Goal: Task Accomplishment & Management: Complete application form

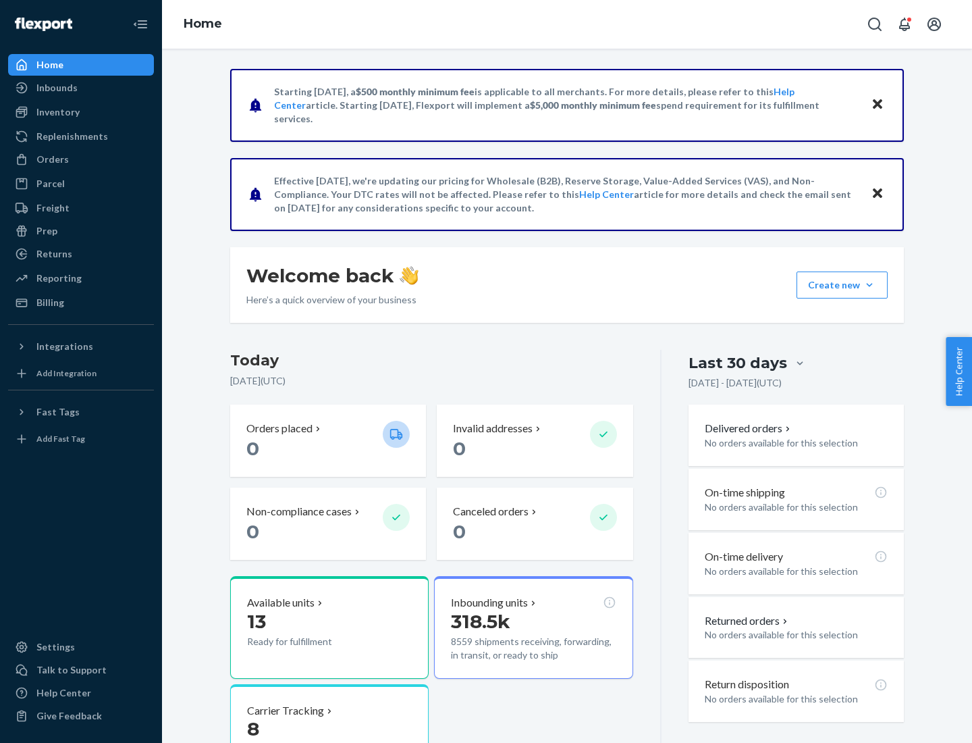
click at [870, 285] on button "Create new Create new inbound Create new order Create new product" at bounding box center [842, 284] width 91 height 27
click at [81, 88] on div "Inbounds" at bounding box center [80, 87] width 143 height 19
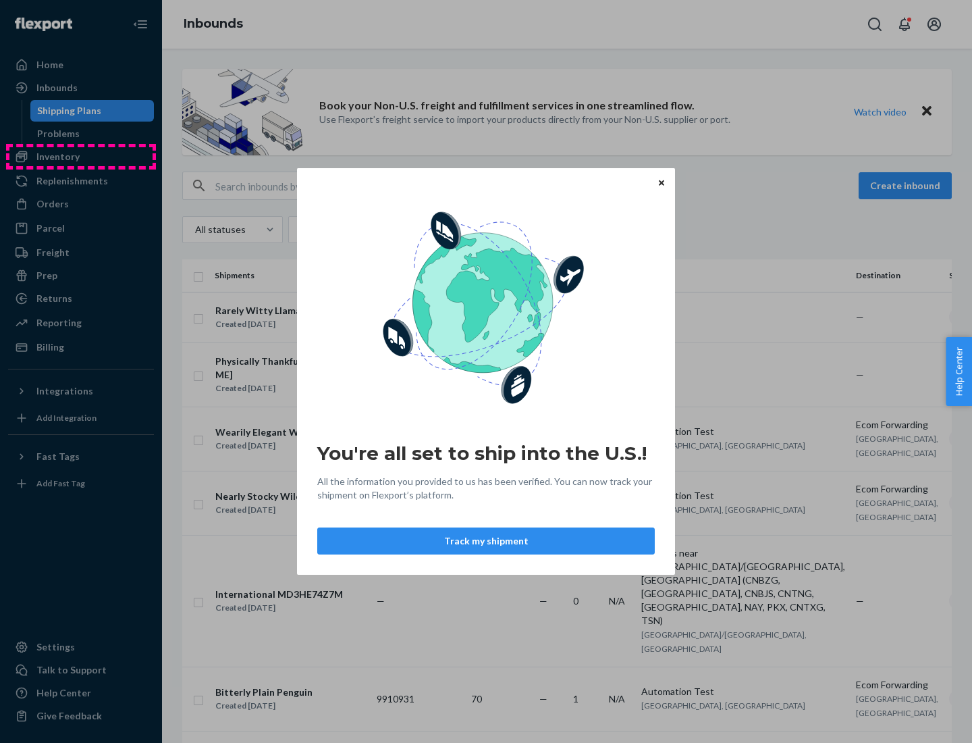
click at [81, 157] on div "You're all set to ship into the U.S.! All the information you provided to us ha…" at bounding box center [486, 371] width 972 height 743
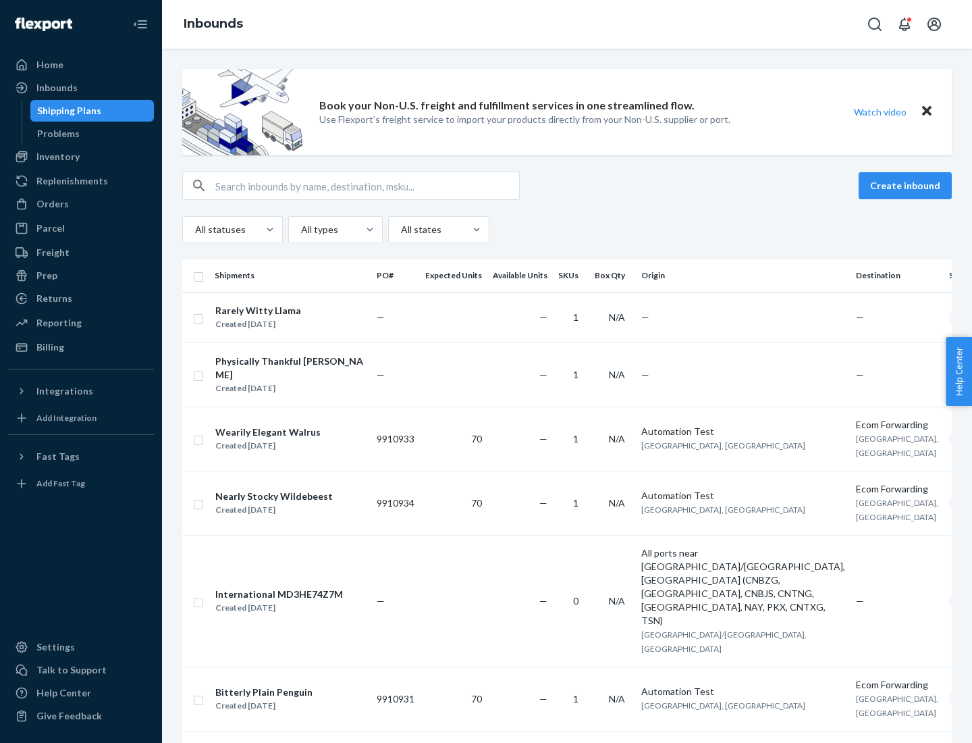
click at [567, 24] on div "Inbounds" at bounding box center [567, 24] width 810 height 49
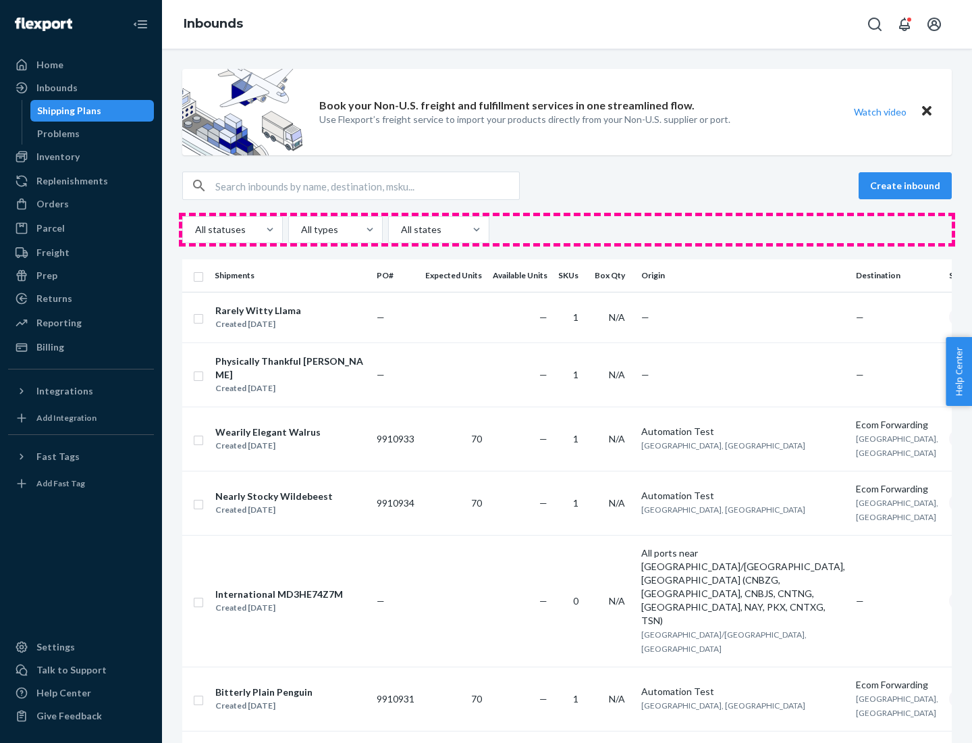
click at [567, 230] on div "All statuses All types All states" at bounding box center [567, 229] width 770 height 27
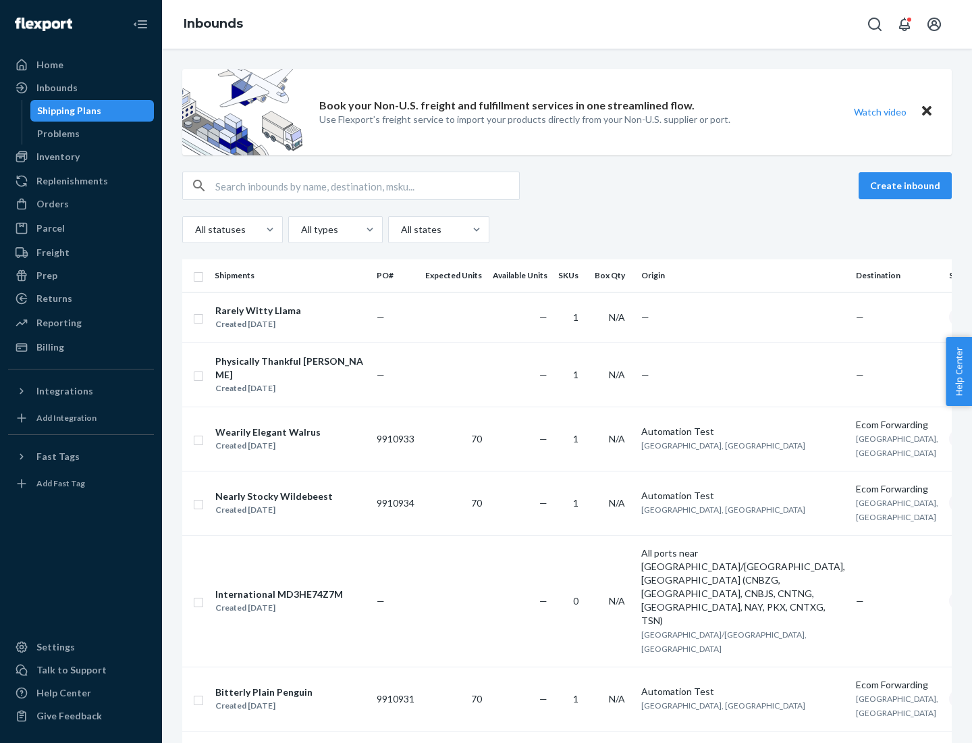
click at [67, 111] on div "Shipping Plans" at bounding box center [69, 111] width 64 height 14
click at [907, 186] on button "Create inbound" at bounding box center [905, 185] width 93 height 27
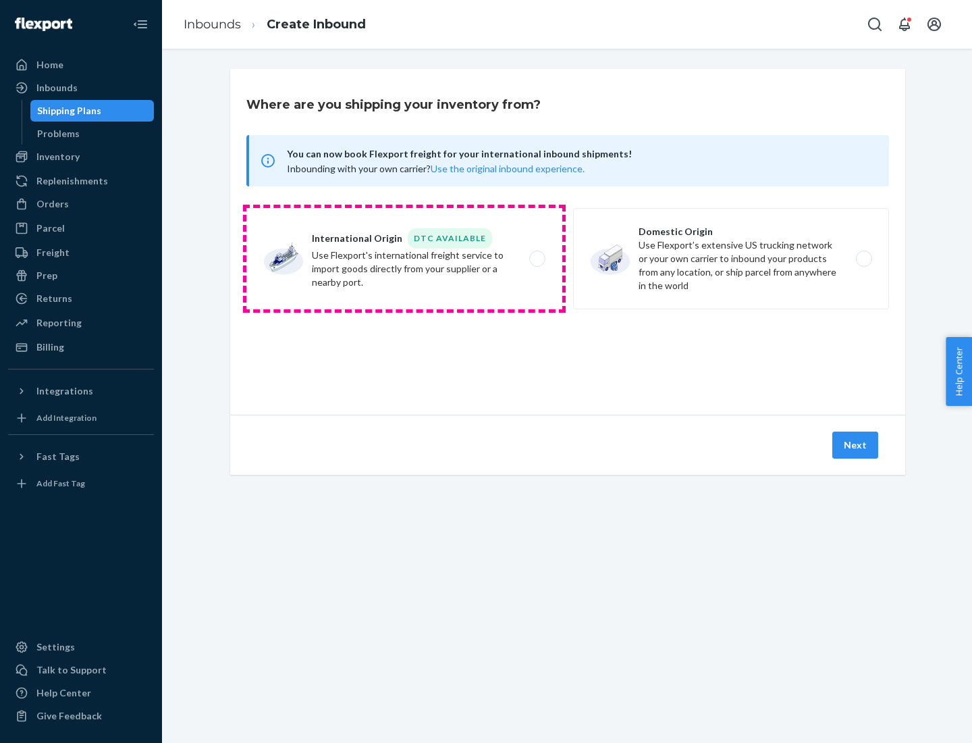
click at [404, 259] on label "International Origin DTC Available Use Flexport's international freight service…" at bounding box center [404, 258] width 316 height 101
click at [537, 259] on input "International Origin DTC Available Use Flexport's international freight service…" at bounding box center [541, 259] width 9 height 9
radio input "true"
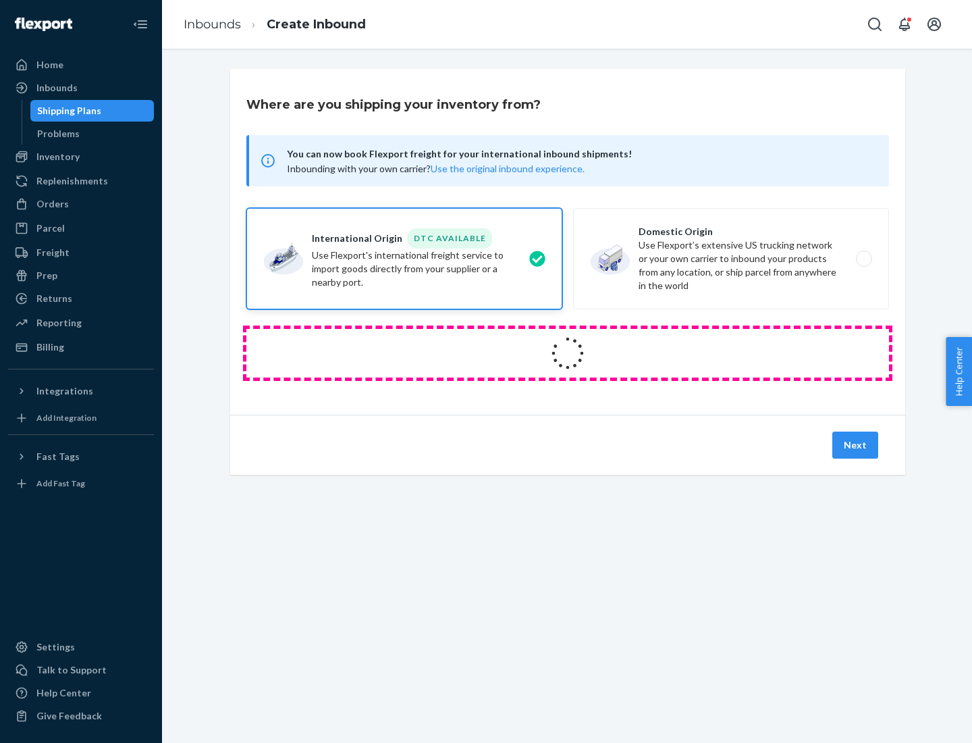
click at [568, 353] on icon at bounding box center [568, 353] width 47 height 47
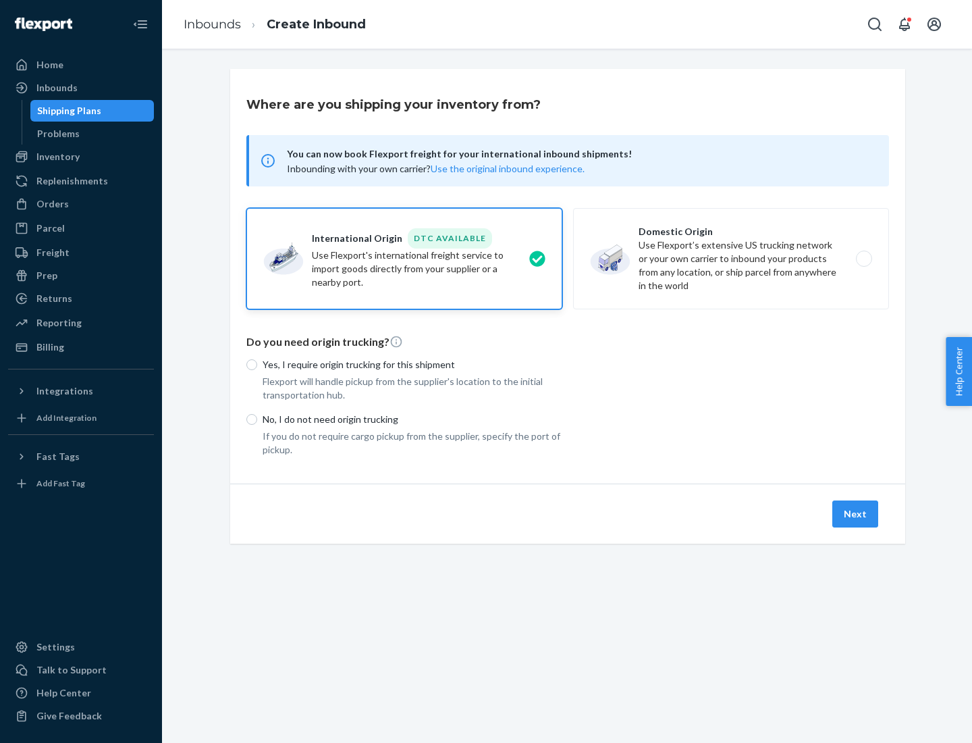
click at [413, 364] on p "Yes, I require origin trucking for this shipment" at bounding box center [413, 365] width 300 height 14
click at [257, 364] on input "Yes, I require origin trucking for this shipment" at bounding box center [251, 364] width 11 height 11
radio input "true"
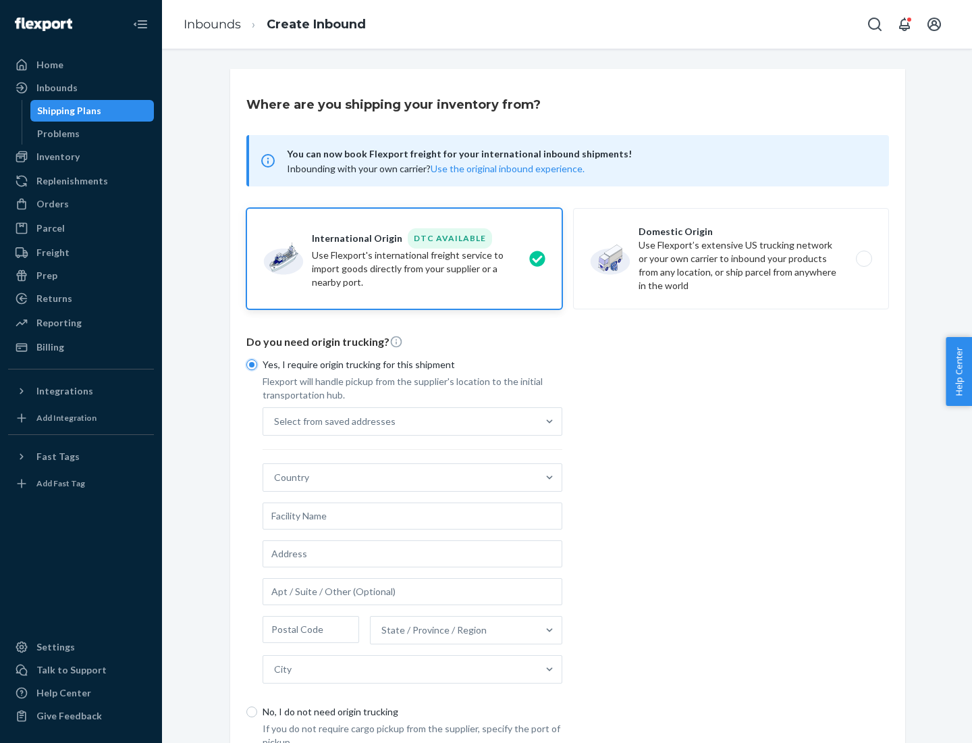
scroll to position [26, 0]
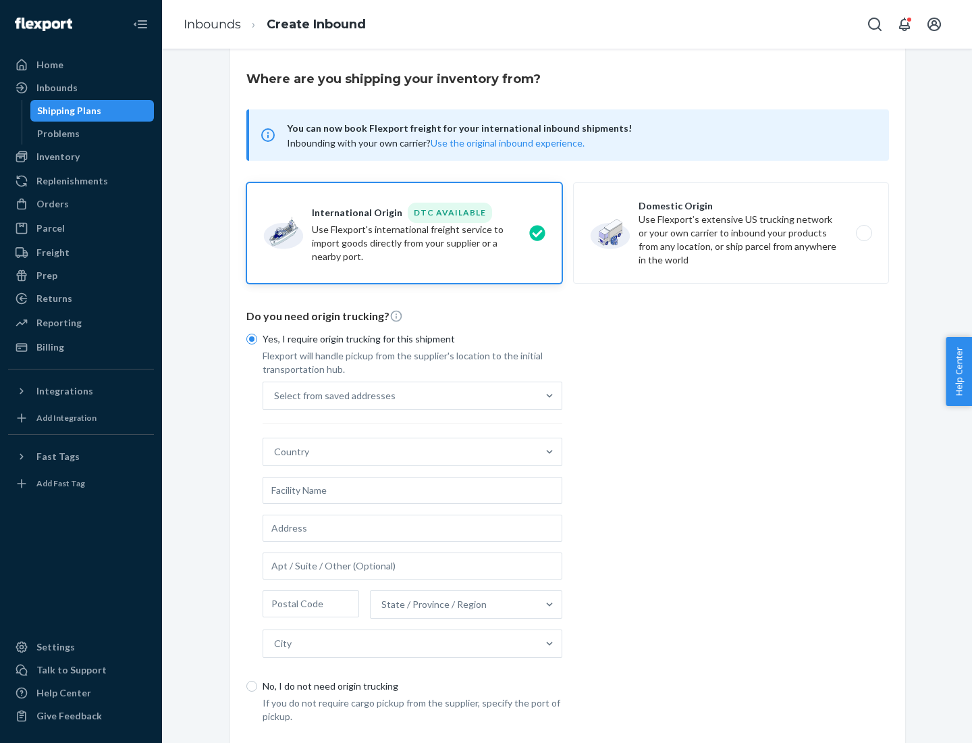
click at [400, 395] on div "Select from saved addresses" at bounding box center [400, 395] width 274 height 27
click at [275, 395] on input "Select from saved addresses" at bounding box center [274, 396] width 1 height 14
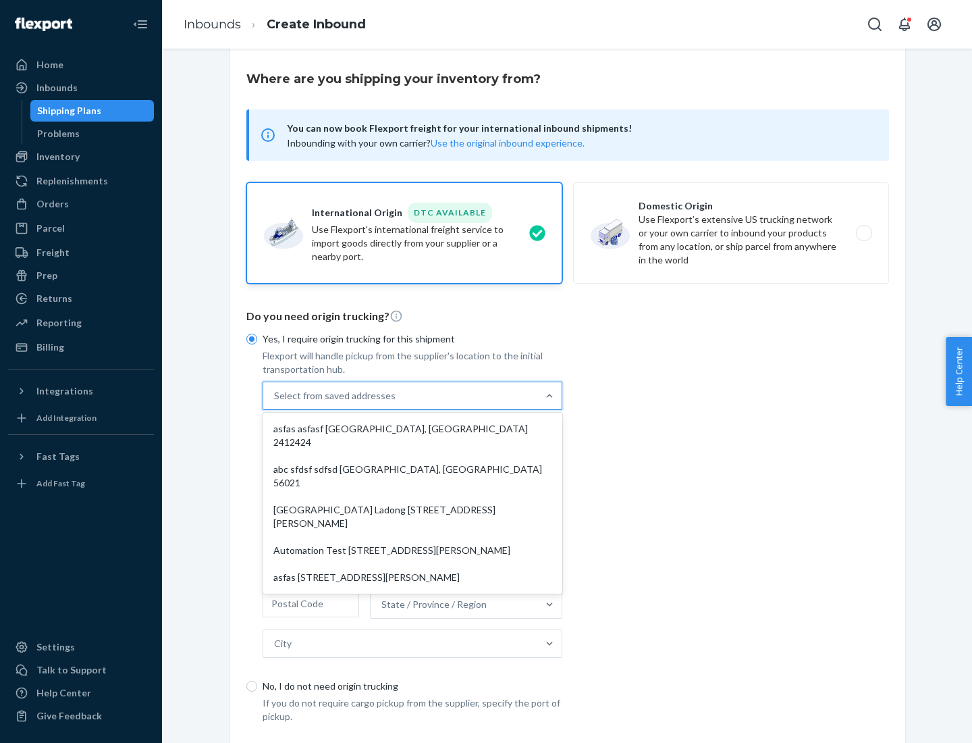
scroll to position [59, 0]
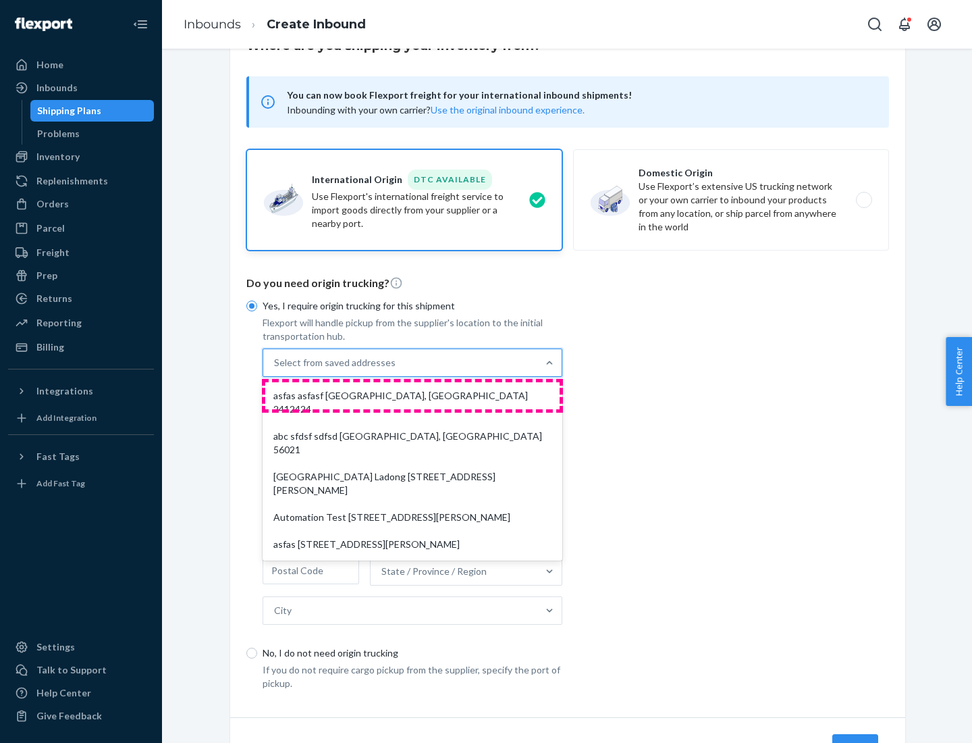
click at [413, 395] on div "asfas asfasf [GEOGRAPHIC_DATA], [GEOGRAPHIC_DATA] 2412424" at bounding box center [412, 402] width 294 height 41
click at [275, 369] on input "option asfas asfasf [GEOGRAPHIC_DATA], [GEOGRAPHIC_DATA] 2412424 focused, 1 of …" at bounding box center [274, 363] width 1 height 14
type input "asfas"
type input "asfasf"
type input "2412424"
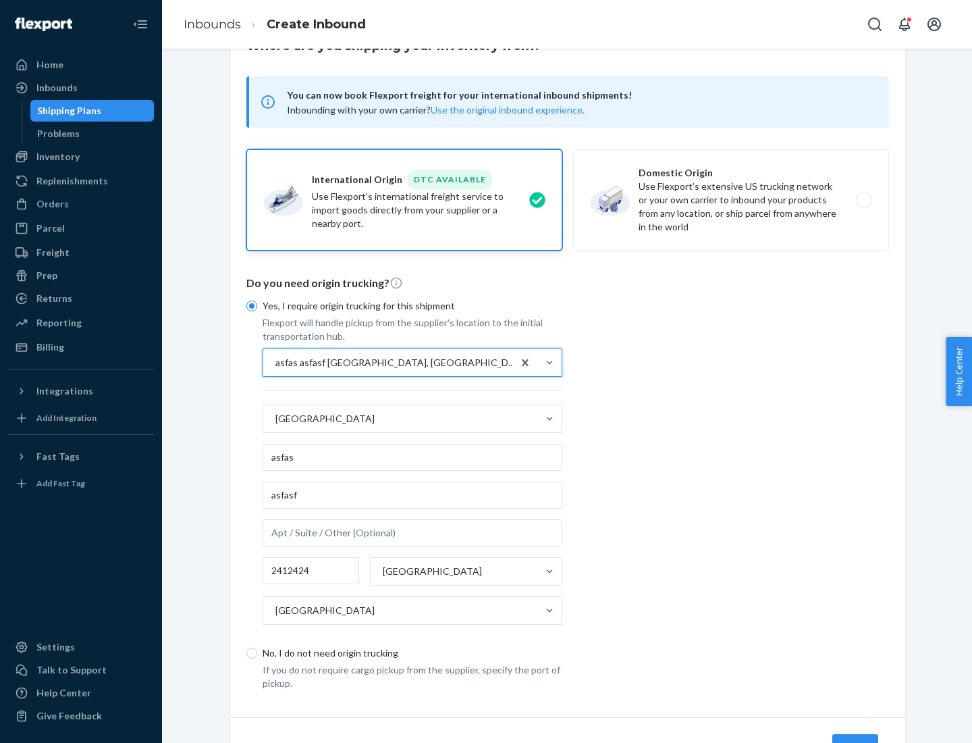
scroll to position [126, 0]
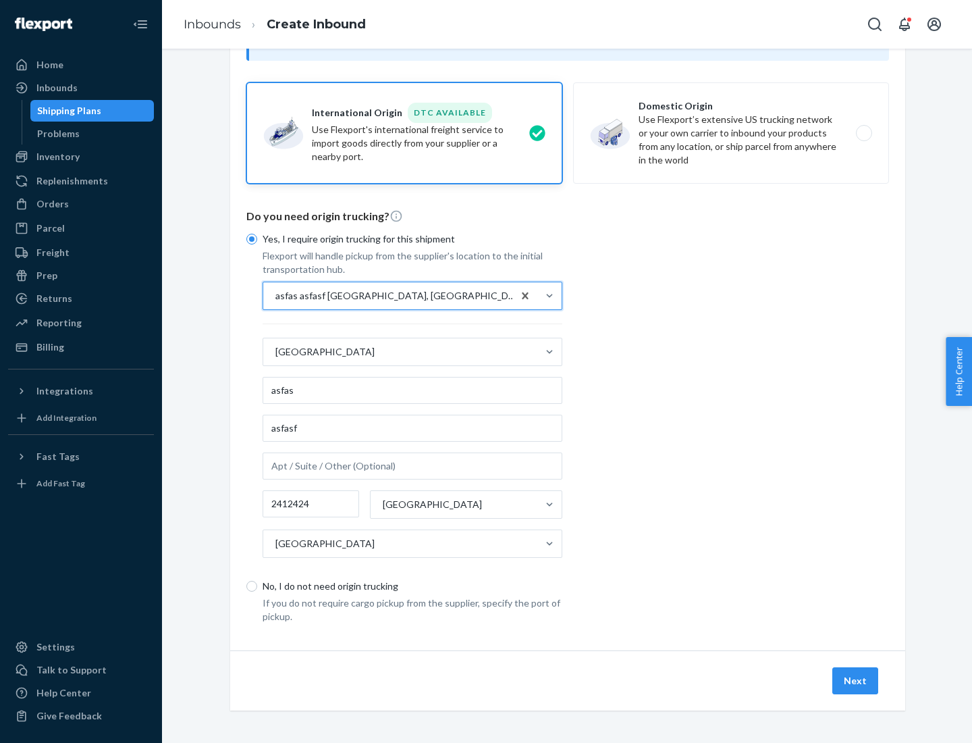
click at [856, 680] on button "Next" at bounding box center [855, 680] width 46 height 27
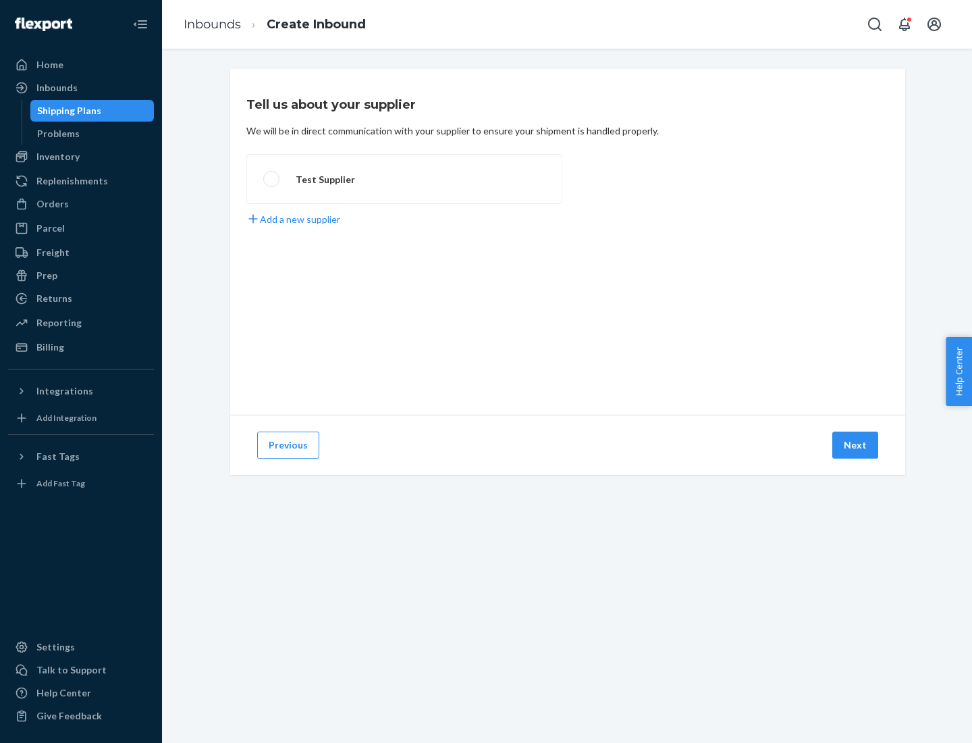
click at [404, 179] on label "Test Supplier" at bounding box center [404, 179] width 316 height 50
click at [272, 179] on input "Test Supplier" at bounding box center [267, 179] width 9 height 9
radio input "true"
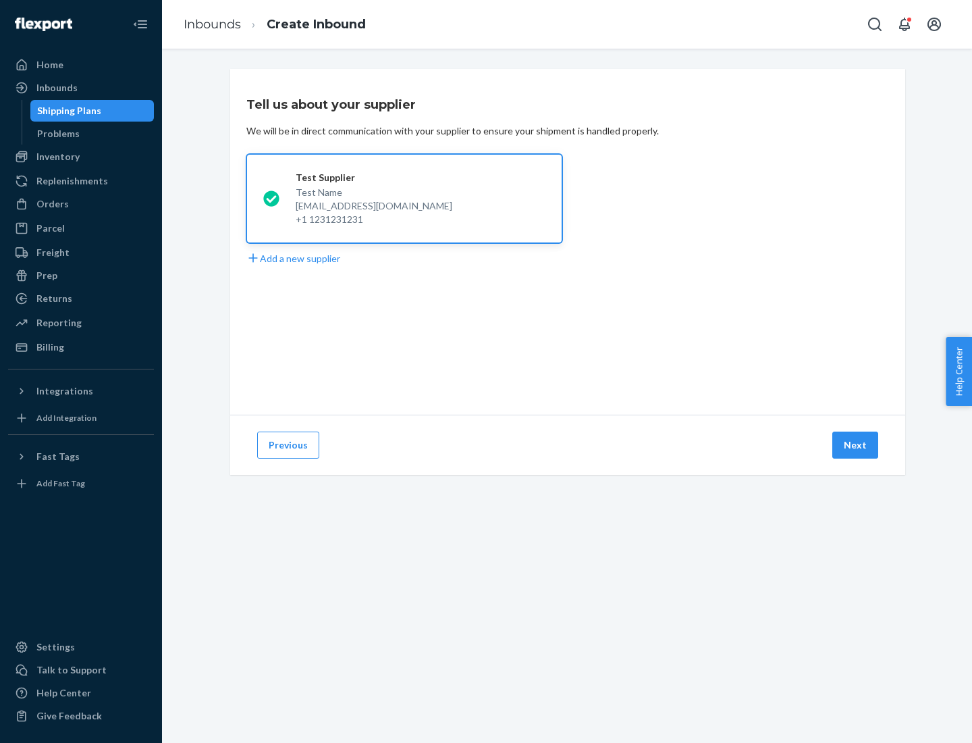
click at [856, 445] on button "Next" at bounding box center [855, 444] width 46 height 27
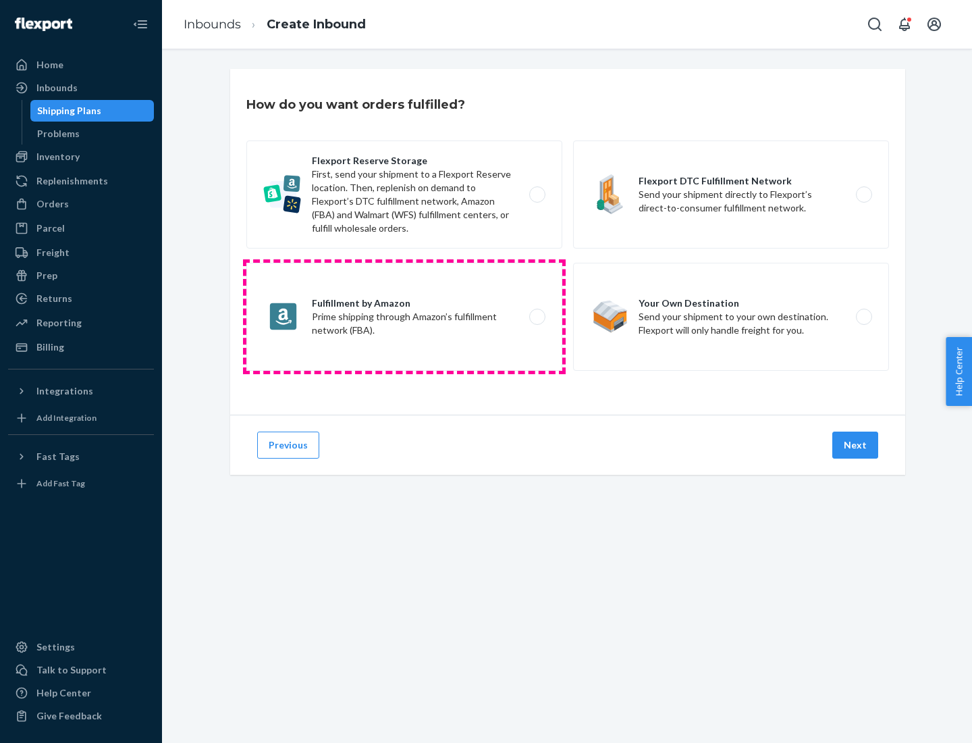
click at [404, 317] on label "Fulfillment by Amazon Prime shipping through Amazon’s fulfillment network (FBA)." at bounding box center [404, 317] width 316 height 108
click at [537, 317] on input "Fulfillment by Amazon Prime shipping through Amazon’s fulfillment network (FBA)." at bounding box center [541, 317] width 9 height 9
radio input "true"
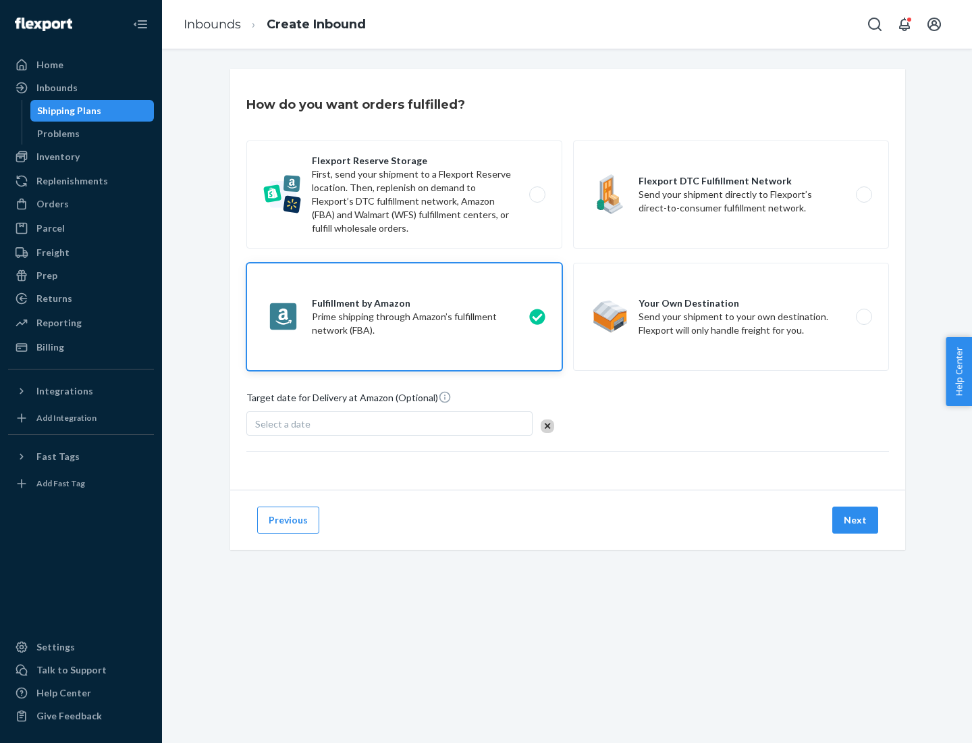
click at [856, 520] on button "Next" at bounding box center [855, 519] width 46 height 27
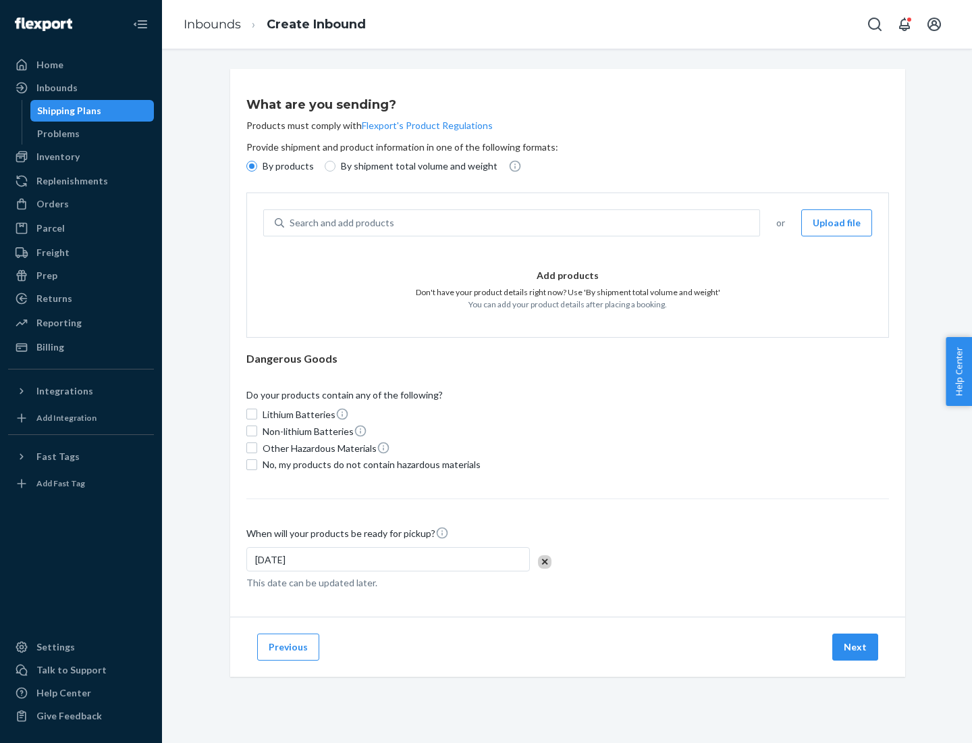
click at [415, 166] on p "By shipment total volume and weight" at bounding box center [419, 166] width 157 height 14
click at [336, 166] on input "By shipment total volume and weight" at bounding box center [330, 166] width 11 height 11
radio input "true"
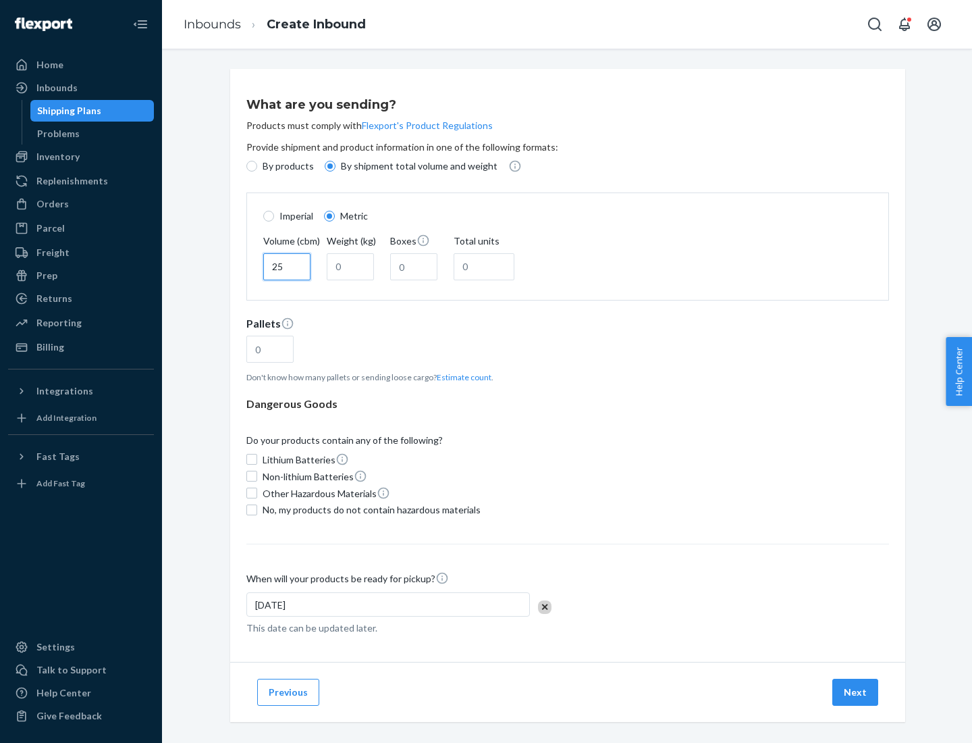
type input "25"
type input "100"
type input "50"
type input "500"
click at [461, 377] on button "Estimate count" at bounding box center [464, 376] width 55 height 11
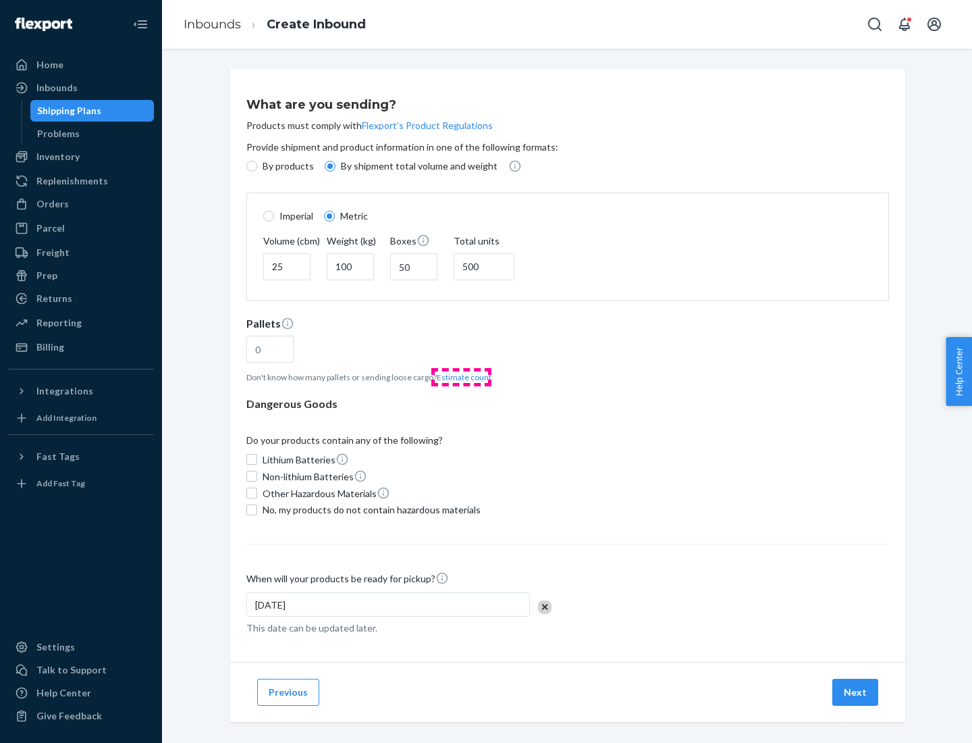
type input "16"
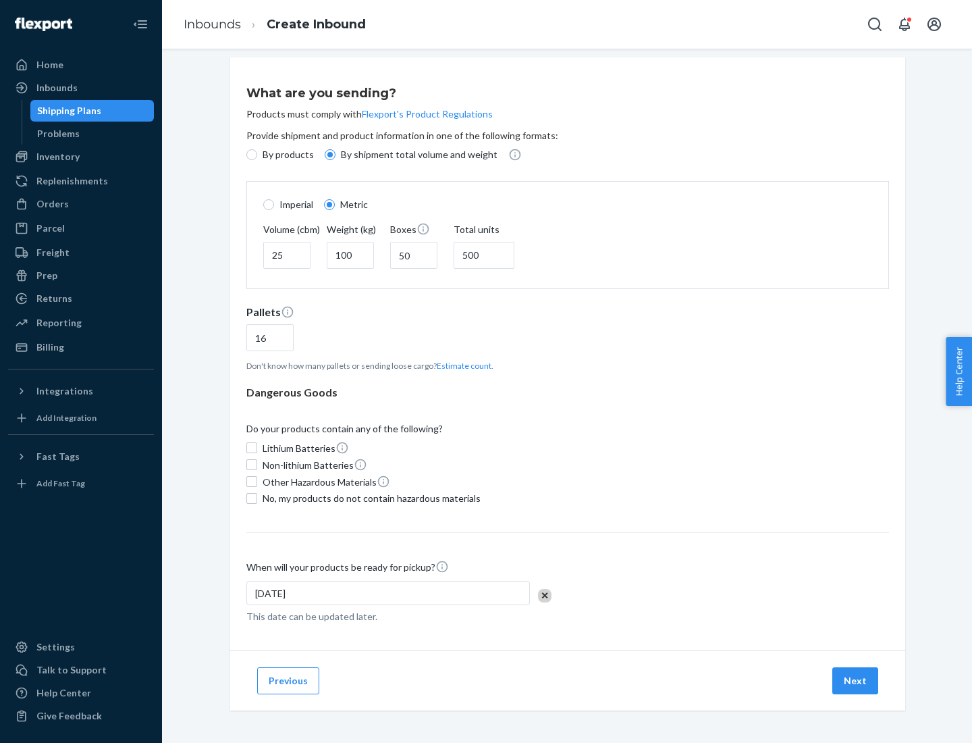
click at [369, 498] on span "No, my products do not contain hazardous materials" at bounding box center [372, 499] width 218 height 14
click at [257, 498] on input "No, my products do not contain hazardous materials" at bounding box center [251, 498] width 11 height 11
checkbox input "true"
click at [856, 680] on button "Next" at bounding box center [855, 680] width 46 height 27
